Goal: Browse casually: Explore the website without a specific task or goal

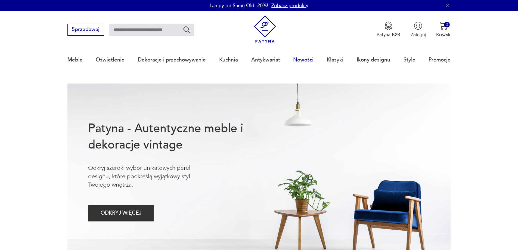
click at [307, 60] on link "Nowości" at bounding box center [303, 59] width 20 height 25
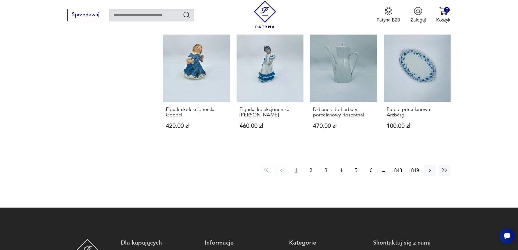
scroll to position [527, 0]
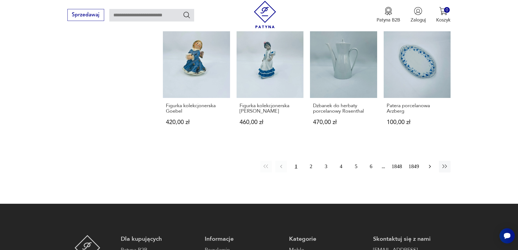
click at [429, 165] on icon "button" at bounding box center [430, 166] width 7 height 7
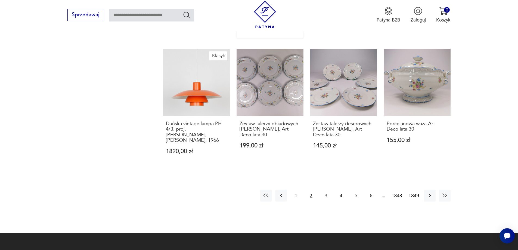
scroll to position [555, 0]
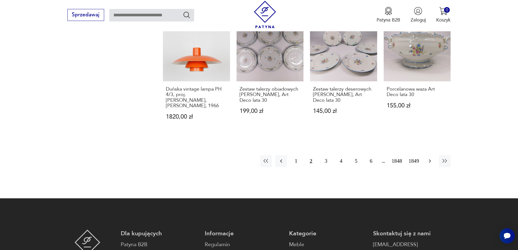
click at [429, 158] on icon "button" at bounding box center [430, 161] width 7 height 7
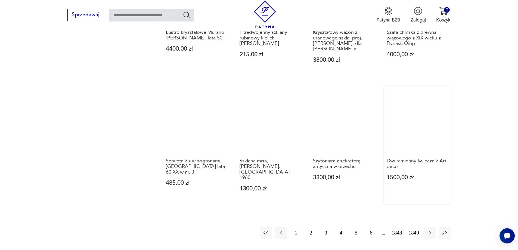
scroll to position [500, 0]
